Goal: Information Seeking & Learning: Learn about a topic

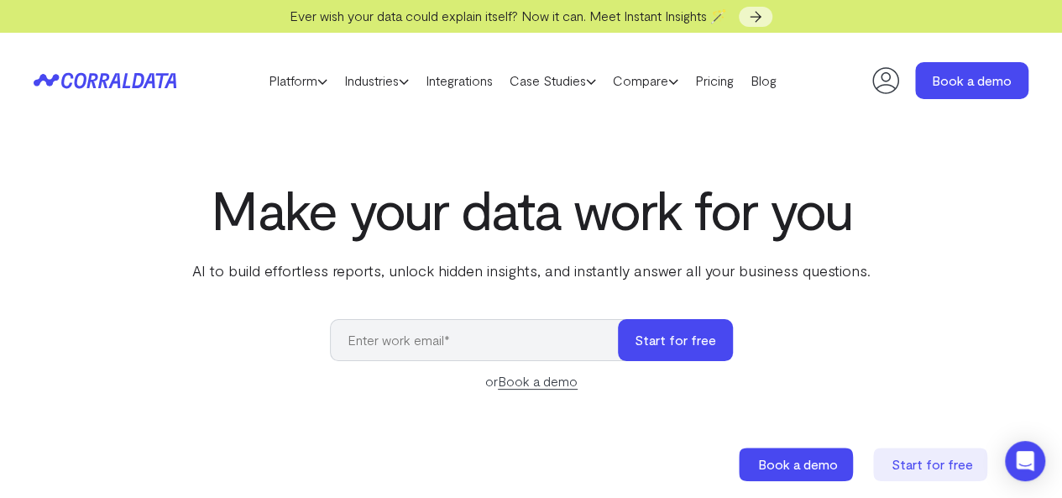
click at [134, 70] on header "Platform AI Reporting Use AI to effortlessly answer any business questions from…" at bounding box center [531, 81] width 995 height 96
click at [130, 76] on icon at bounding box center [95, 81] width 69 height 16
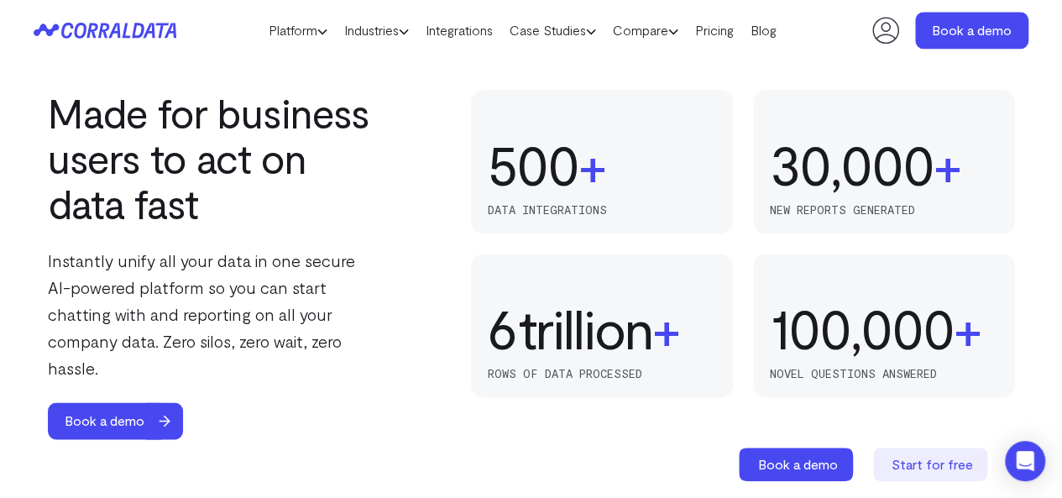
scroll to position [1074, 0]
click at [742, 30] on link "Pricing" at bounding box center [714, 30] width 55 height 25
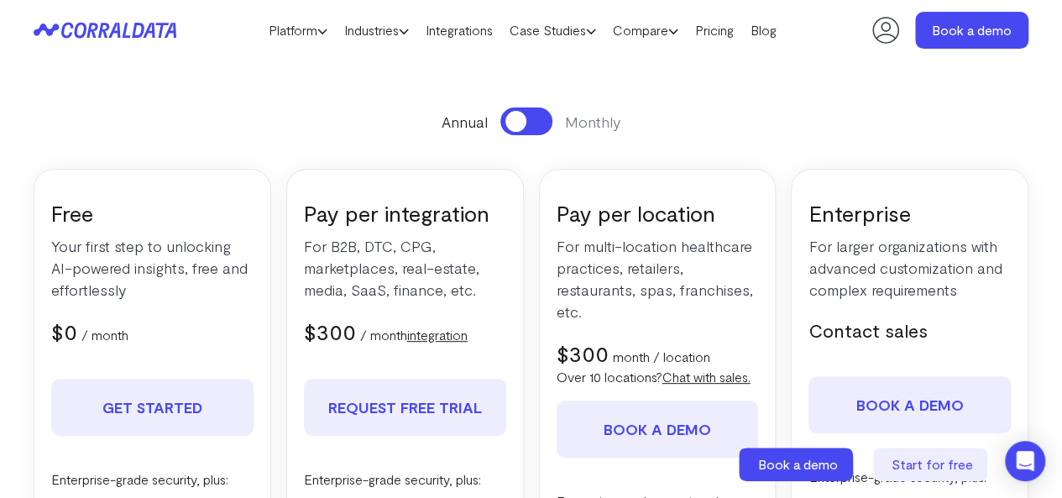
scroll to position [224, 0]
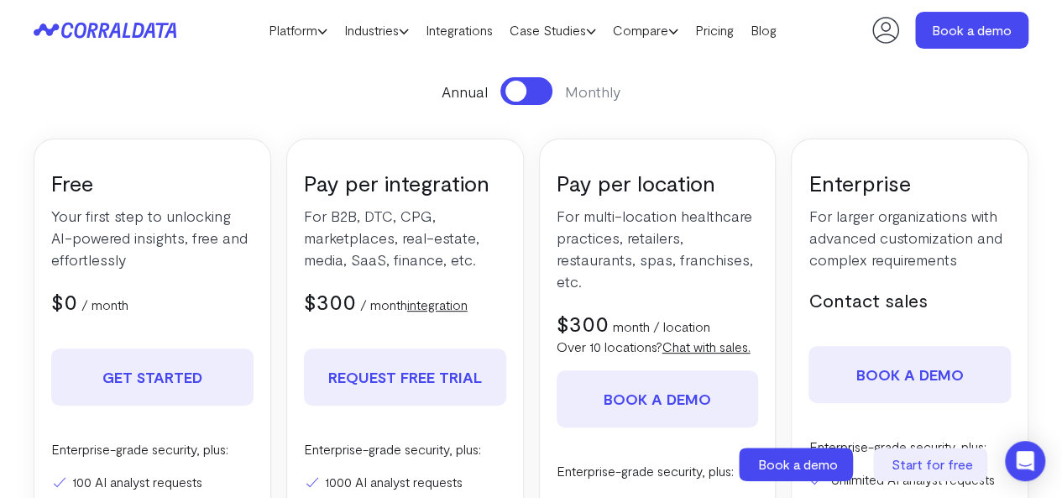
click at [449, 308] on link "integration" at bounding box center [437, 304] width 60 height 16
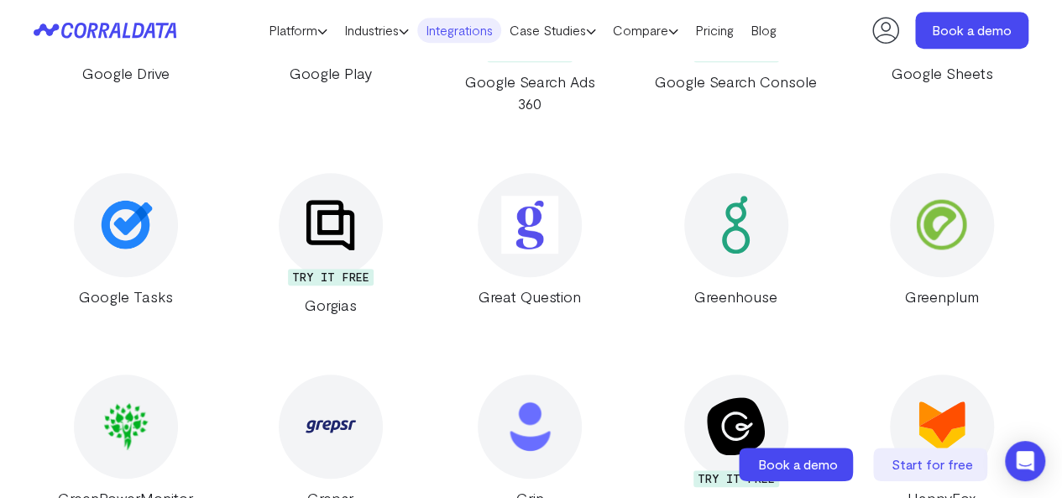
scroll to position [13373, 0]
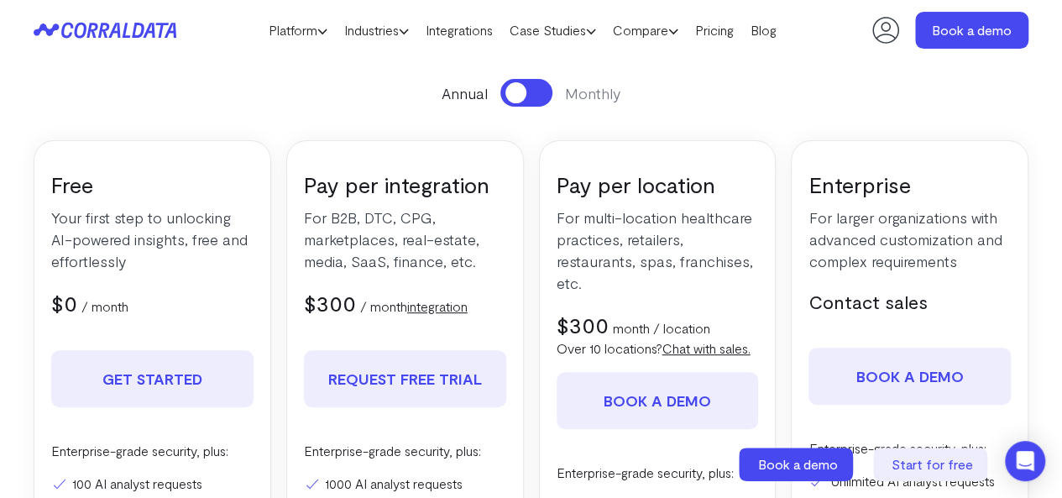
scroll to position [223, 0]
click at [523, 88] on span at bounding box center [516, 91] width 21 height 21
click at [523, 88] on button at bounding box center [527, 92] width 52 height 28
click at [523, 88] on span at bounding box center [516, 91] width 21 height 21
click at [523, 88] on button at bounding box center [527, 92] width 52 height 28
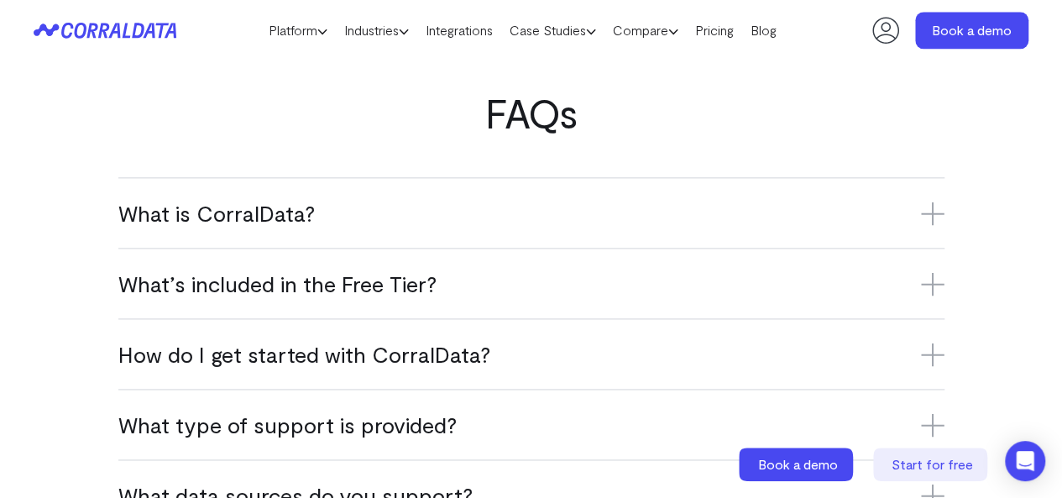
scroll to position [1014, 0]
click at [673, 224] on h3 "What is CorralData?" at bounding box center [531, 212] width 826 height 28
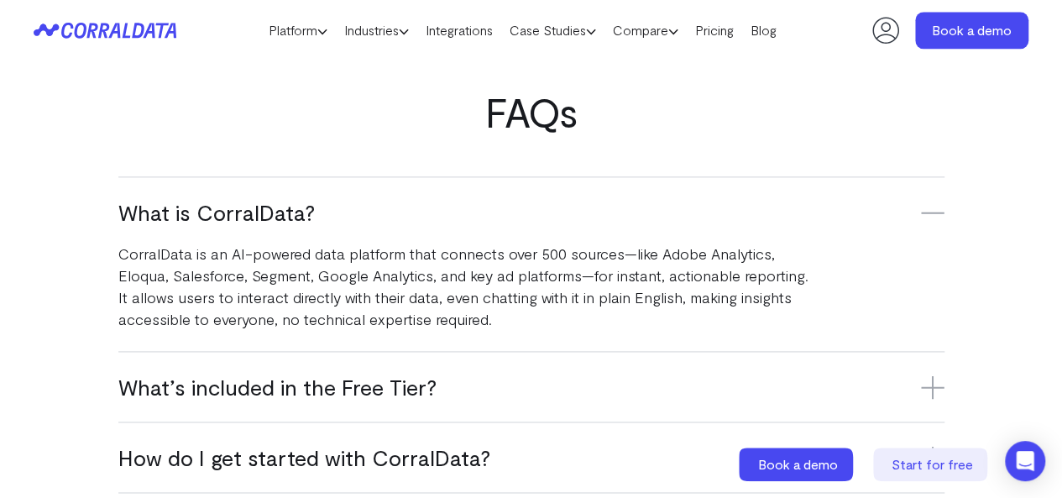
click at [673, 224] on h3 "What is CorralData?" at bounding box center [531, 212] width 826 height 28
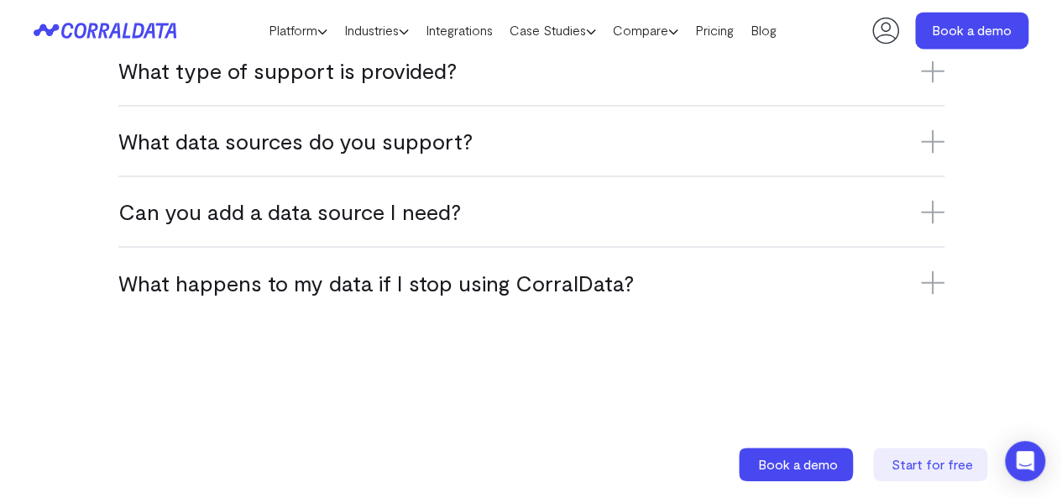
scroll to position [1367, 0]
click at [673, 224] on h3 "Can you add a data source I need?" at bounding box center [531, 211] width 826 height 28
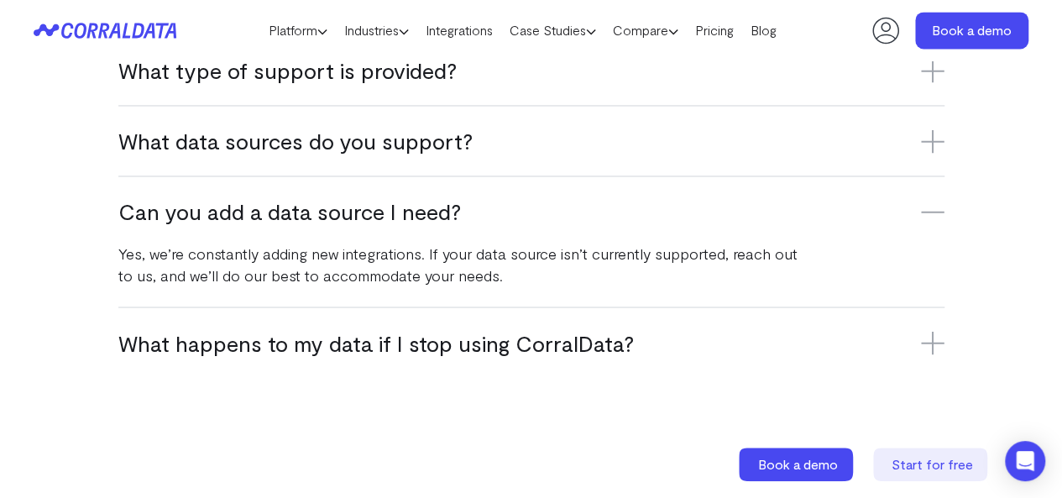
click at [673, 224] on h3 "Can you add a data source I need?" at bounding box center [531, 211] width 826 height 28
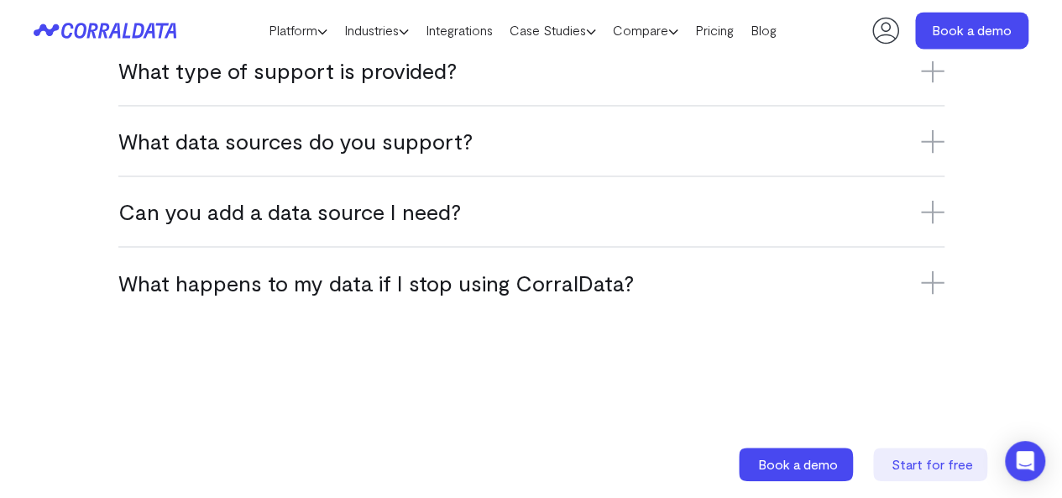
click at [689, 296] on h3 "What happens to my data if I stop using CorralData?" at bounding box center [531, 282] width 826 height 28
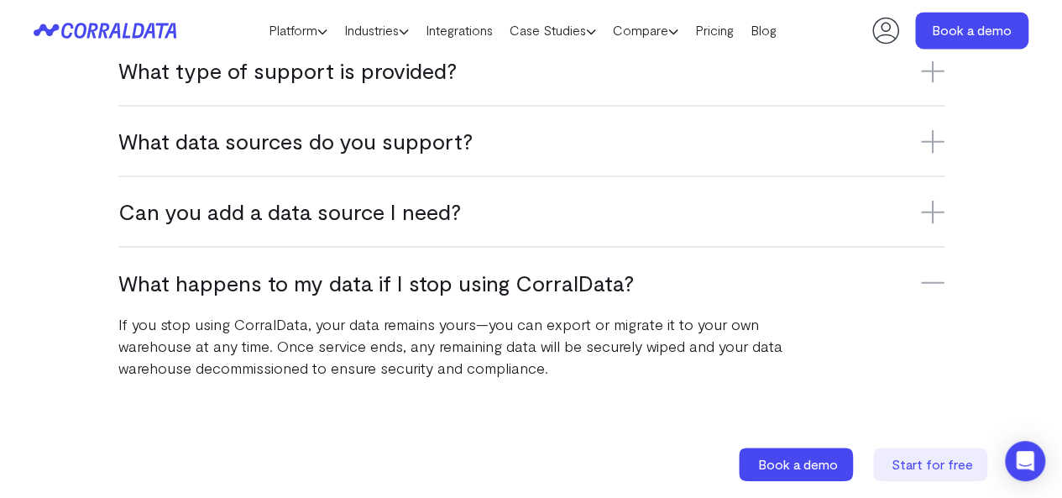
click at [689, 296] on h3 "What happens to my data if I stop using CorralData?" at bounding box center [531, 282] width 826 height 28
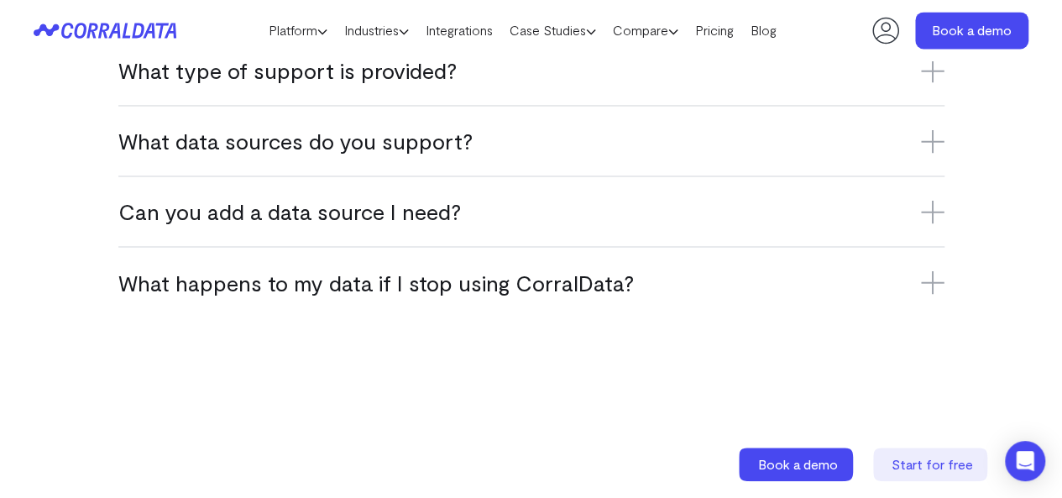
click at [631, 154] on h3 "What data sources do you support?" at bounding box center [531, 141] width 826 height 28
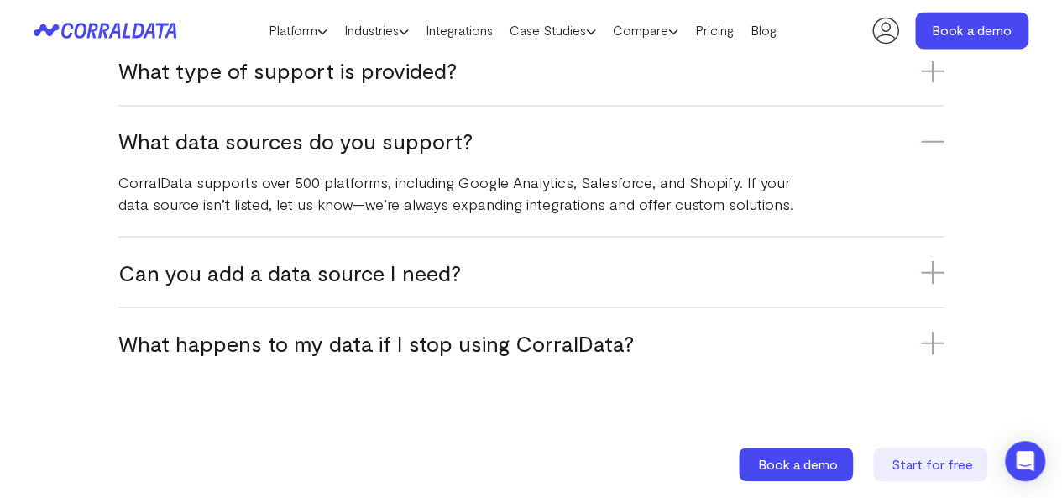
click at [631, 154] on h3 "What data sources do you support?" at bounding box center [531, 141] width 826 height 28
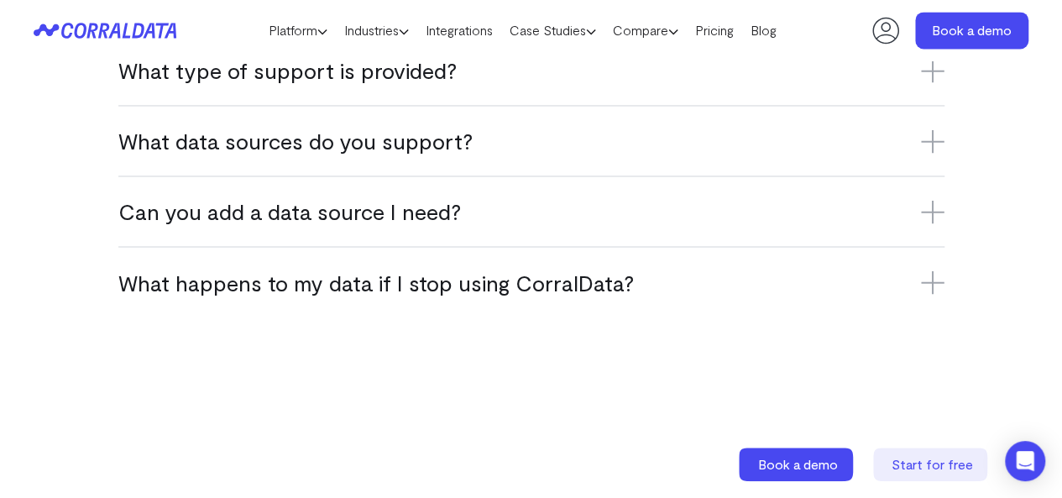
click at [631, 154] on h3 "What data sources do you support?" at bounding box center [531, 141] width 826 height 28
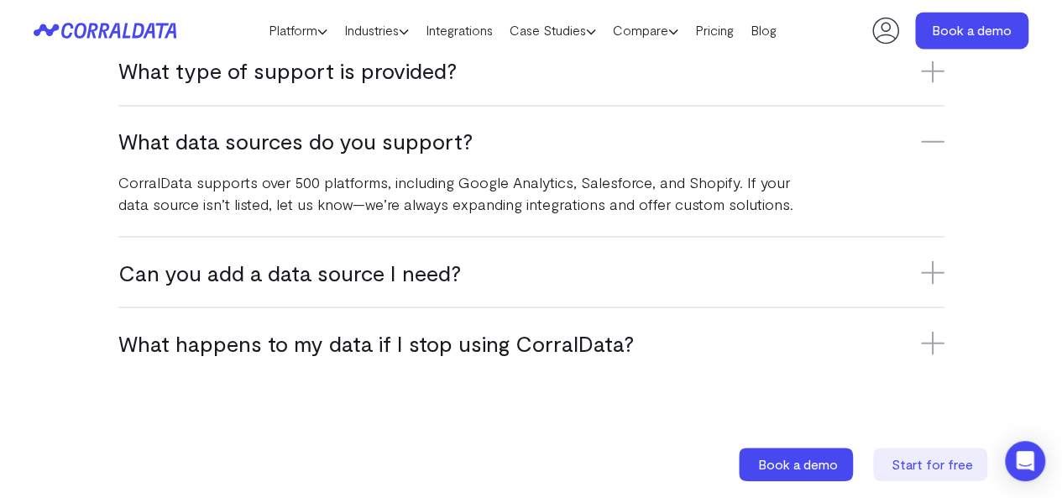
click at [631, 154] on h3 "What data sources do you support?" at bounding box center [531, 141] width 826 height 28
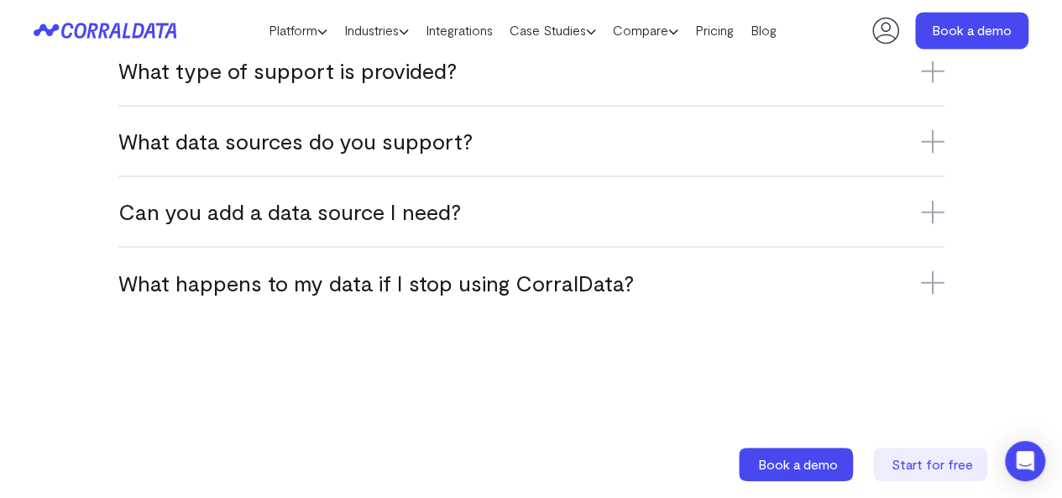
click at [631, 154] on h3 "What data sources do you support?" at bounding box center [531, 141] width 826 height 28
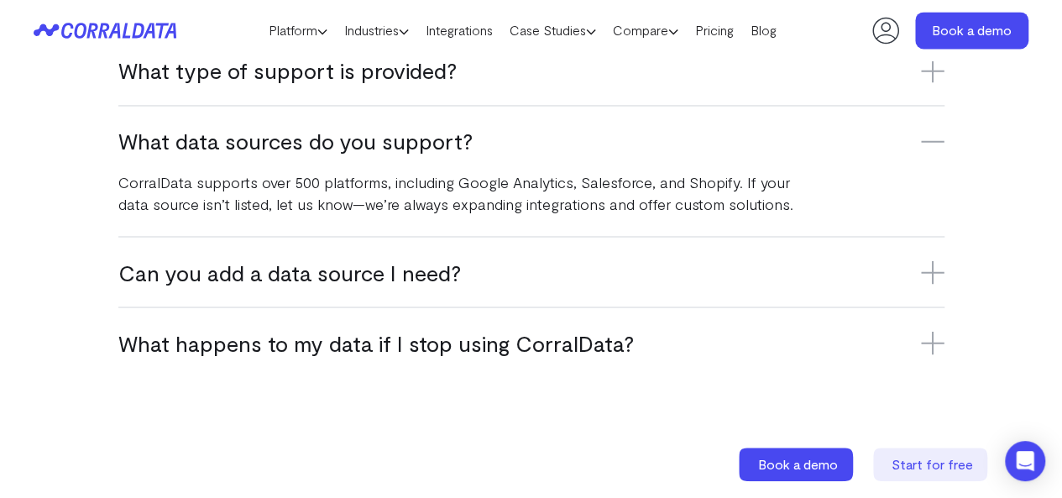
click at [631, 154] on h3 "What data sources do you support?" at bounding box center [531, 141] width 826 height 28
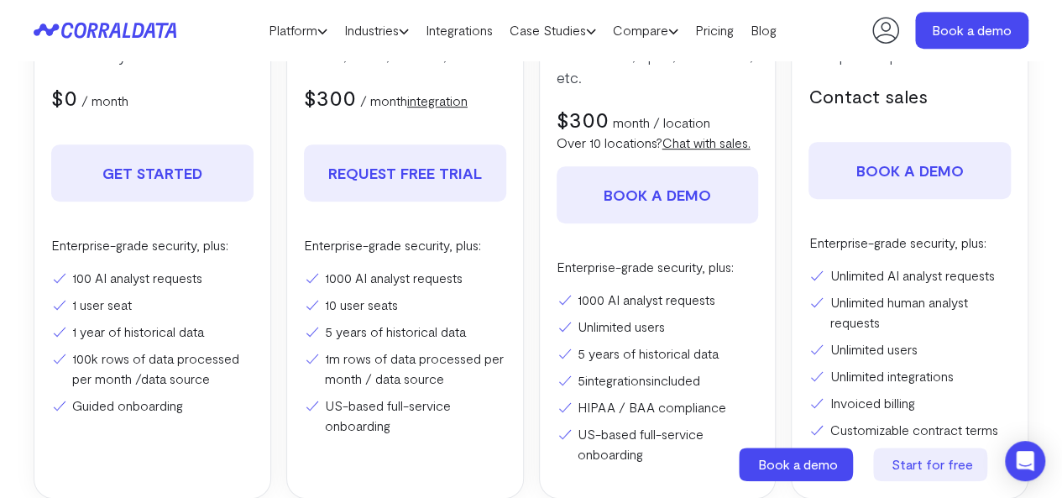
scroll to position [0, 0]
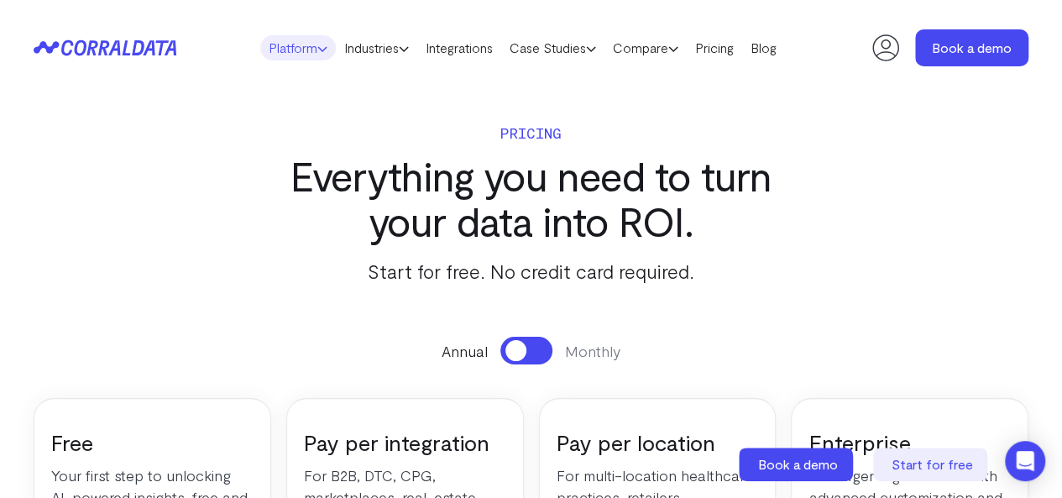
click at [262, 53] on link "Platform" at bounding box center [298, 47] width 76 height 25
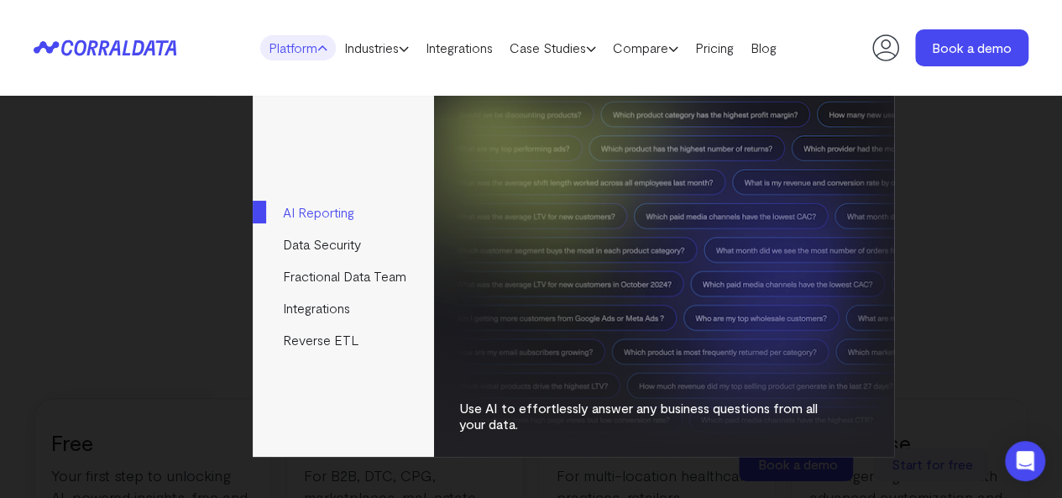
click at [352, 216] on link "AI Reporting" at bounding box center [343, 213] width 181 height 32
